Goal: Consume media (video, audio)

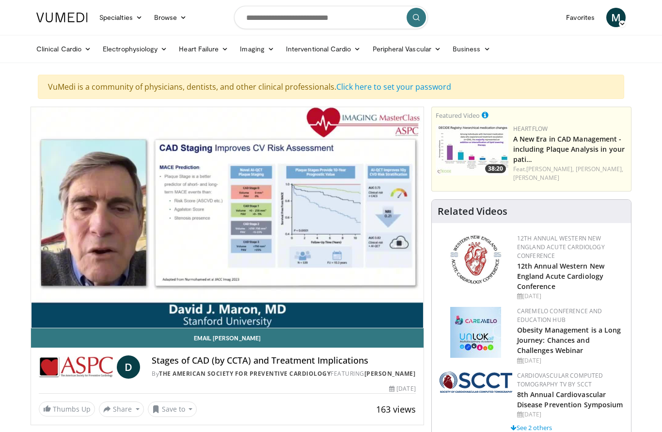
click at [419, 83] on link "Click here to set your password" at bounding box center [393, 86] width 115 height 11
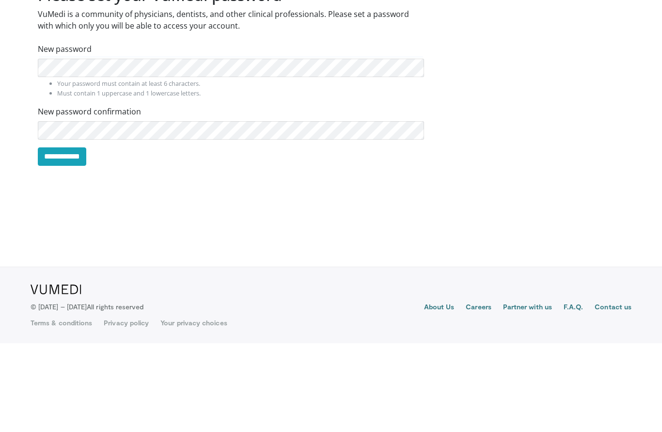
click at [81, 236] on input "**********" at bounding box center [62, 245] width 48 height 18
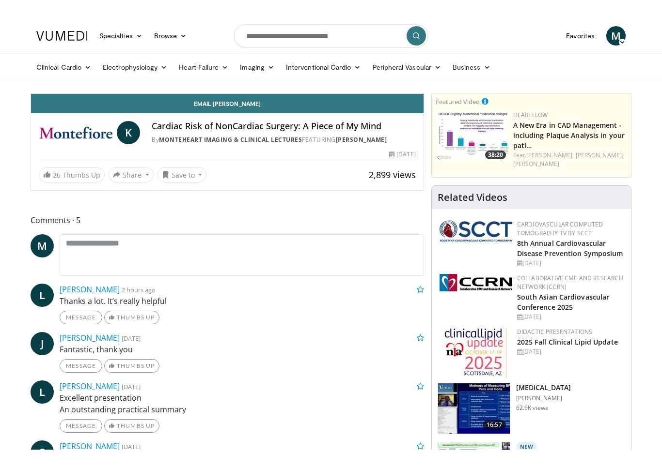
scroll to position [12, 0]
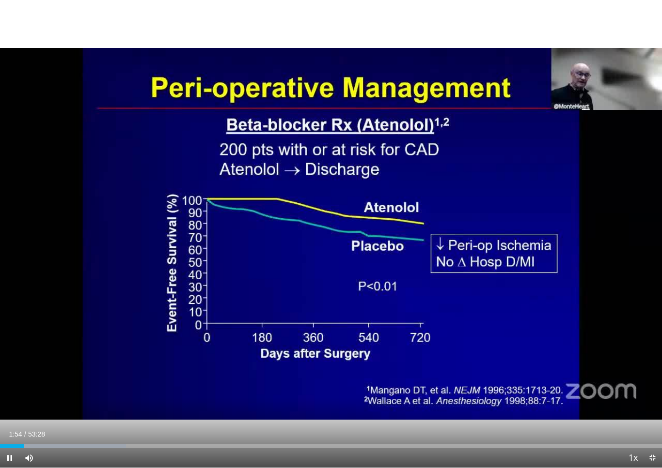
click at [77, 308] on div "10 seconds Tap to unmute" at bounding box center [331, 234] width 662 height 468
click at [76, 321] on div "10 seconds Tap to unmute" at bounding box center [331, 234] width 662 height 468
click at [82, 323] on div "10 seconds Tap to unmute" at bounding box center [331, 234] width 662 height 468
click at [67, 312] on div "10 seconds Tap to unmute" at bounding box center [331, 234] width 662 height 468
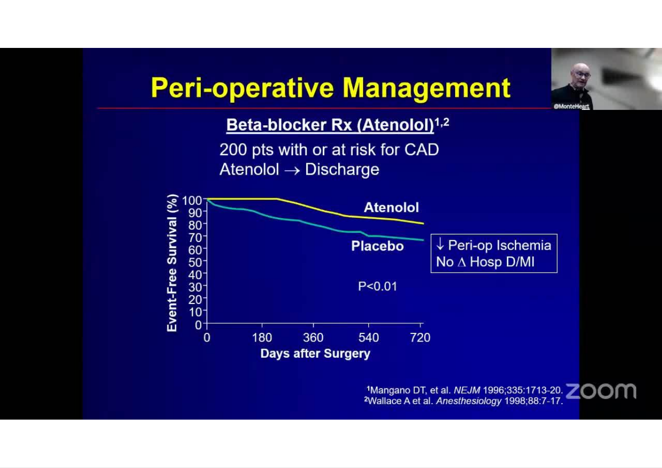
click at [72, 313] on div "10 seconds Tap to unmute" at bounding box center [331, 234] width 662 height 468
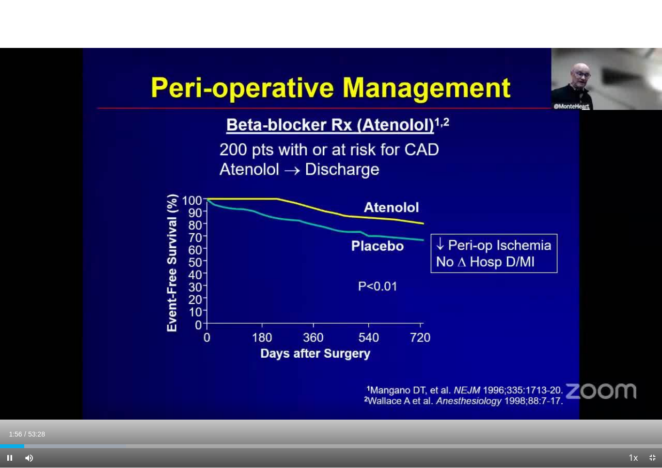
click at [67, 275] on div "10 seconds Tap to unmute" at bounding box center [331, 234] width 662 height 468
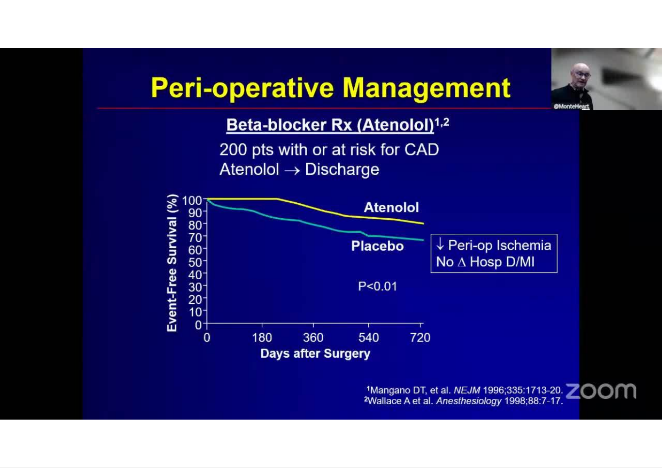
click at [87, 274] on div "10 seconds Tap to unmute" at bounding box center [331, 234] width 662 height 468
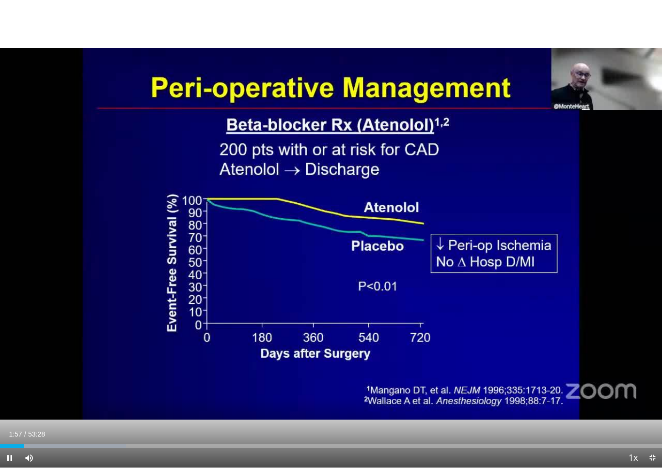
click at [100, 281] on div "10 seconds Tap to unmute" at bounding box center [331, 234] width 662 height 468
click at [103, 288] on div "10 seconds Tap to unmute" at bounding box center [331, 234] width 662 height 468
click at [28, 431] on div "Progress Bar" at bounding box center [65, 447] width 130 height 4
click at [47, 362] on div "10 seconds Tap to unmute" at bounding box center [331, 234] width 662 height 468
click at [28, 431] on span "Video Player" at bounding box center [28, 458] width 19 height 19
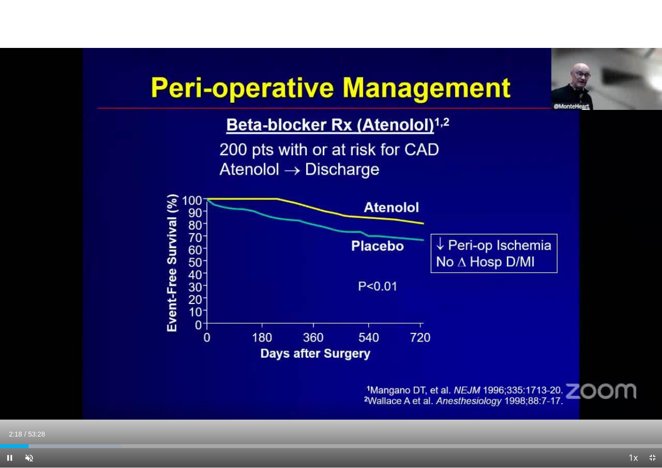
click at [19, 431] on div "Loaded : 18.39%" at bounding box center [61, 447] width 122 height 4
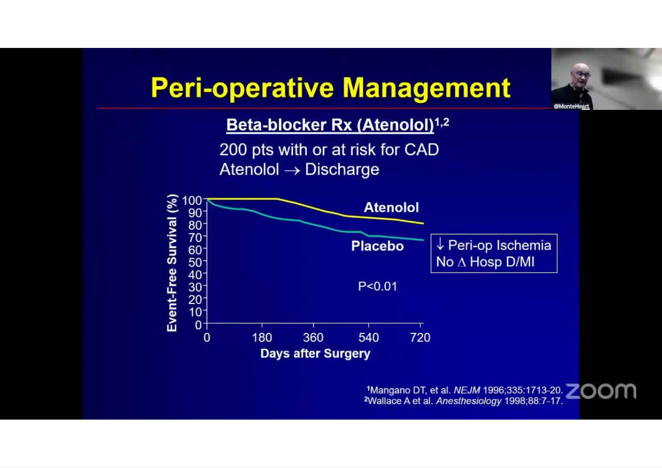
click at [45, 431] on div "10 seconds Tap to unmute" at bounding box center [331, 234] width 662 height 468
click at [481, 339] on div "10 seconds Tap to unmute" at bounding box center [331, 234] width 662 height 468
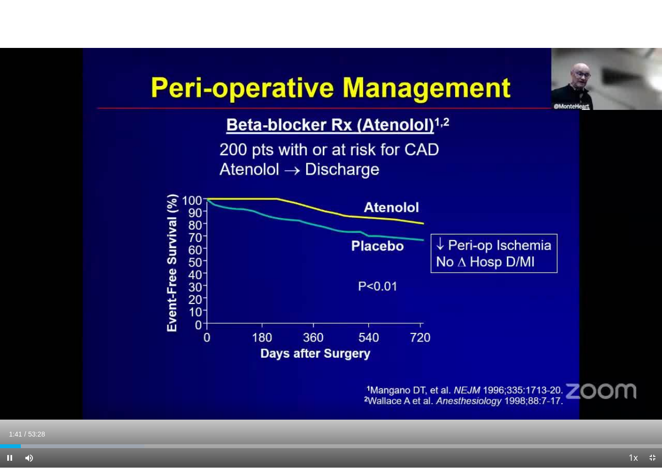
click at [85, 254] on div "10 seconds Tap to unmute" at bounding box center [331, 234] width 662 height 468
click at [119, 336] on div "10 seconds Tap to unmute" at bounding box center [331, 234] width 662 height 468
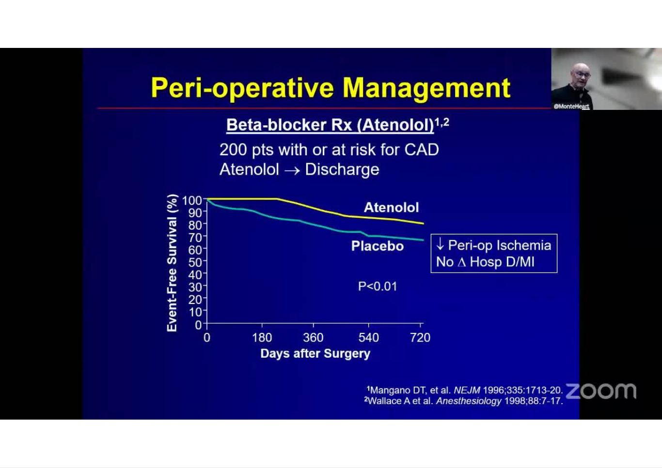
click at [93, 394] on div "10 seconds Tap to unmute" at bounding box center [331, 234] width 662 height 468
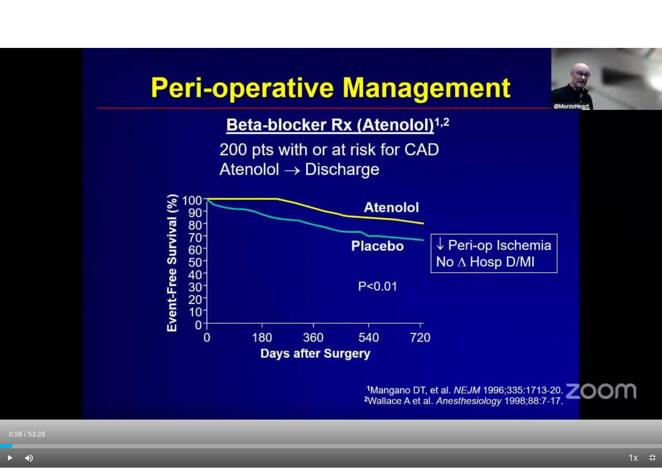
click at [27, 431] on div "Loaded : 0.00%" at bounding box center [331, 443] width 662 height 9
click at [94, 316] on div "10 seconds Tap to unmute" at bounding box center [331, 234] width 662 height 468
click at [29, 431] on span "Video Player" at bounding box center [28, 458] width 19 height 19
click at [49, 422] on div "10 seconds Tap to unmute" at bounding box center [331, 234] width 662 height 468
click at [29, 431] on div "Progress Bar" at bounding box center [87, 447] width 130 height 4
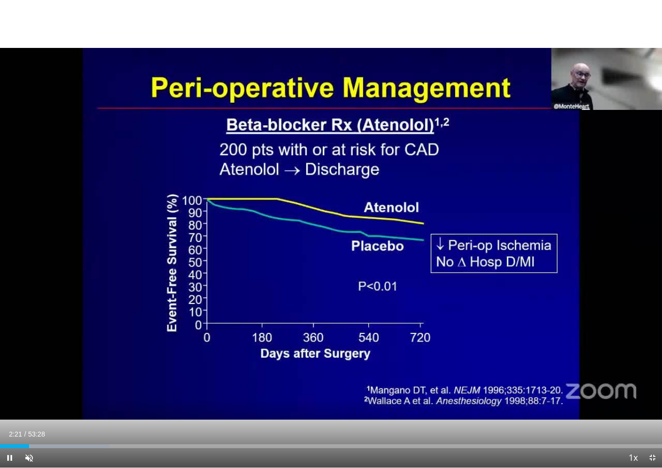
click at [36, 431] on span "Video Player" at bounding box center [28, 458] width 19 height 19
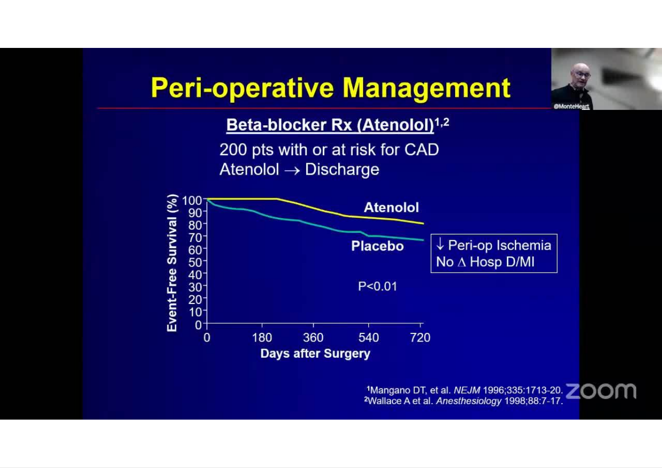
click at [618, 371] on div "10 seconds Tap to unmute" at bounding box center [331, 234] width 662 height 468
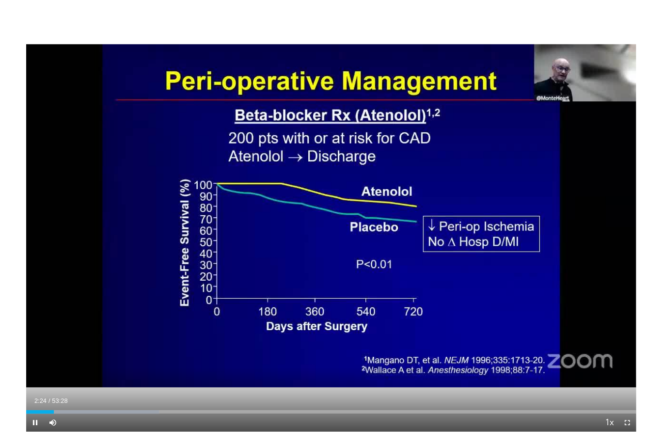
scroll to position [0, 0]
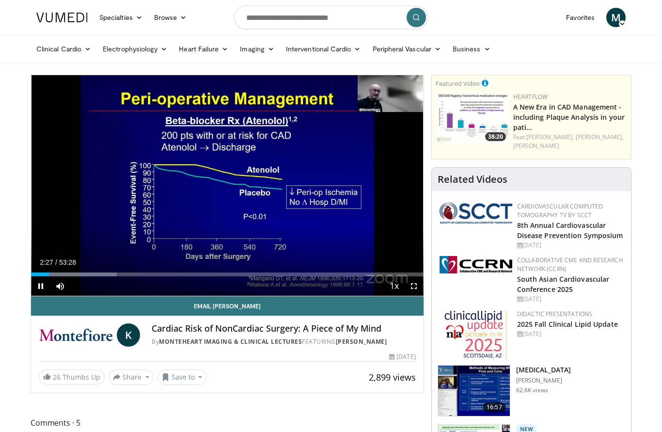
click at [135, 236] on div "10 seconds Tap to unmute" at bounding box center [227, 185] width 392 height 220
click at [54, 273] on div "Progress Bar" at bounding box center [84, 274] width 75 height 4
click at [41, 256] on div "10 seconds Tap to unmute" at bounding box center [227, 185] width 392 height 220
click at [44, 280] on span "Video Player" at bounding box center [40, 285] width 19 height 19
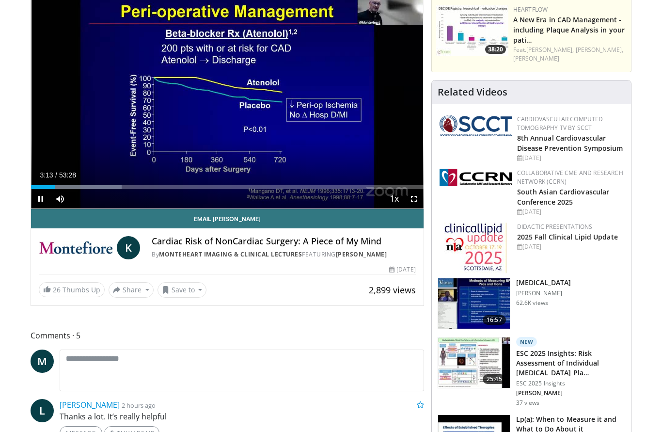
scroll to position [89, 0]
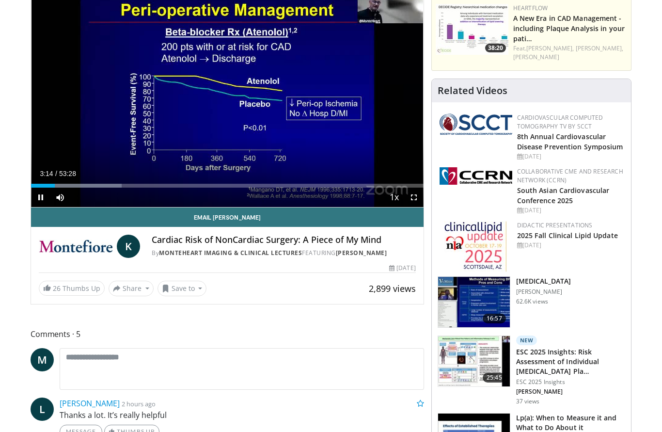
click at [71, 160] on div "10 seconds Tap to unmute" at bounding box center [227, 96] width 392 height 220
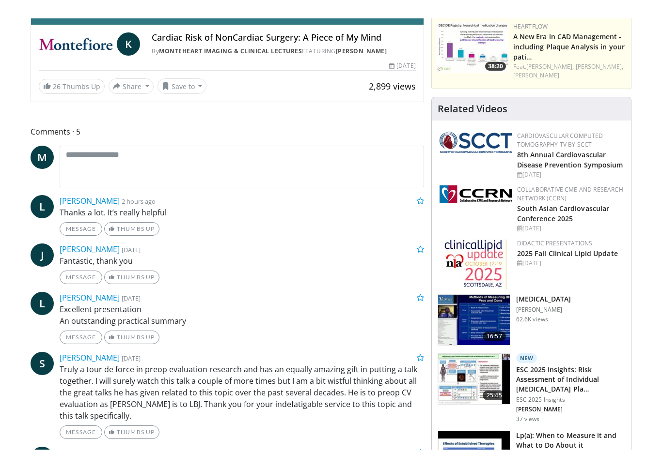
scroll to position [12, 0]
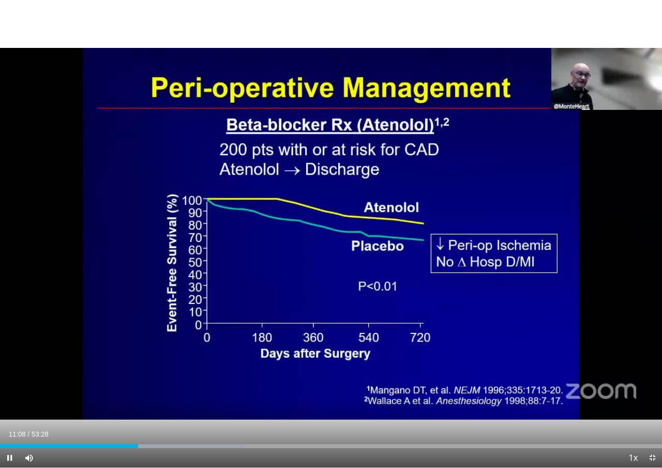
click at [373, 389] on div "10 seconds Tap to unmute" at bounding box center [331, 234] width 662 height 468
click at [74, 188] on div "10 seconds Tap to unmute" at bounding box center [331, 234] width 662 height 468
click at [73, 295] on div "10 seconds Tap to unmute" at bounding box center [331, 234] width 662 height 468
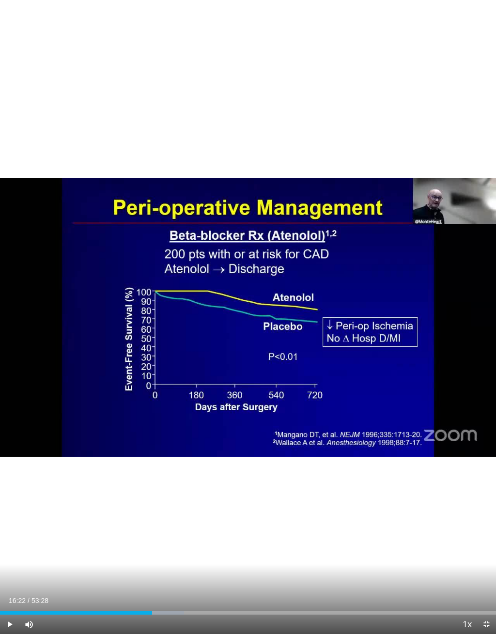
click at [186, 69] on div "10 seconds Tap to unmute" at bounding box center [248, 317] width 496 height 634
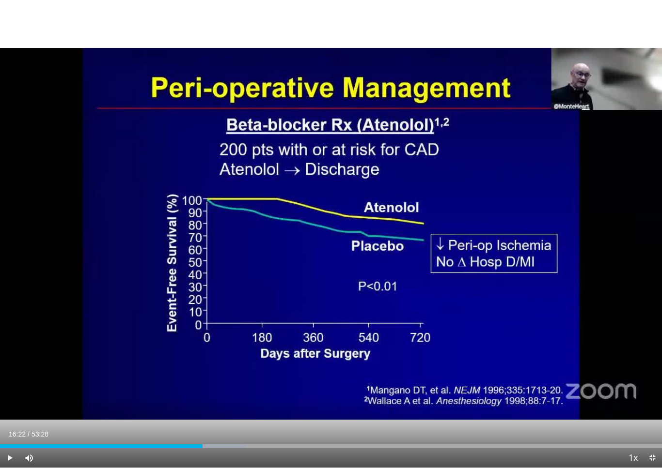
click at [16, 99] on div "10 seconds Tap to unmute" at bounding box center [331, 234] width 662 height 468
click at [344, 296] on div "10 seconds Tap to unmute" at bounding box center [331, 234] width 662 height 468
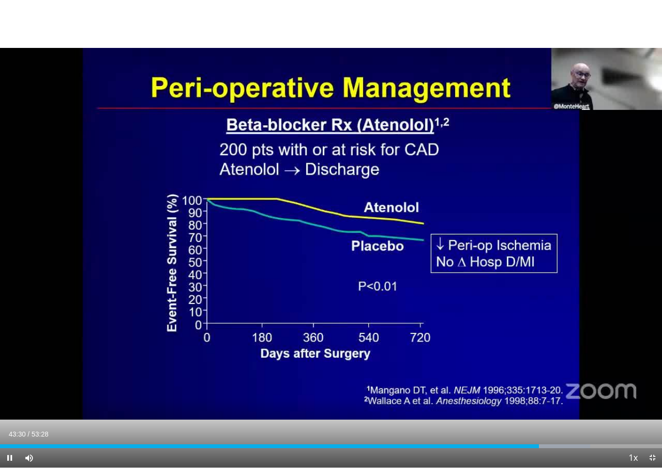
click at [521, 396] on div "10 seconds Tap to unmute" at bounding box center [331, 234] width 662 height 468
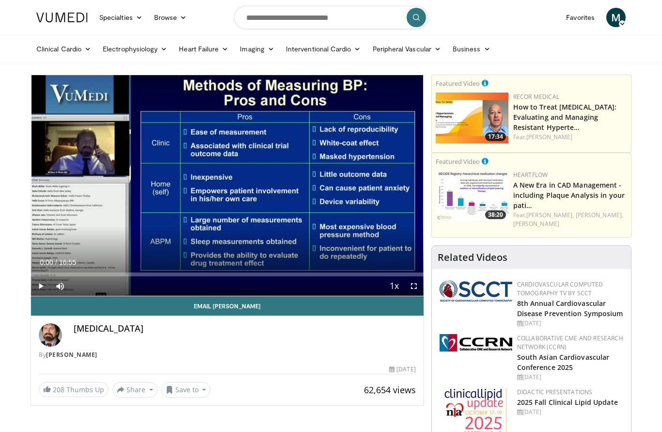
click at [224, 188] on icon "Video Player" at bounding box center [227, 184] width 27 height 27
click at [384, 253] on div "10 seconds Tap to unmute" at bounding box center [227, 185] width 392 height 220
